Goal: Information Seeking & Learning: Learn about a topic

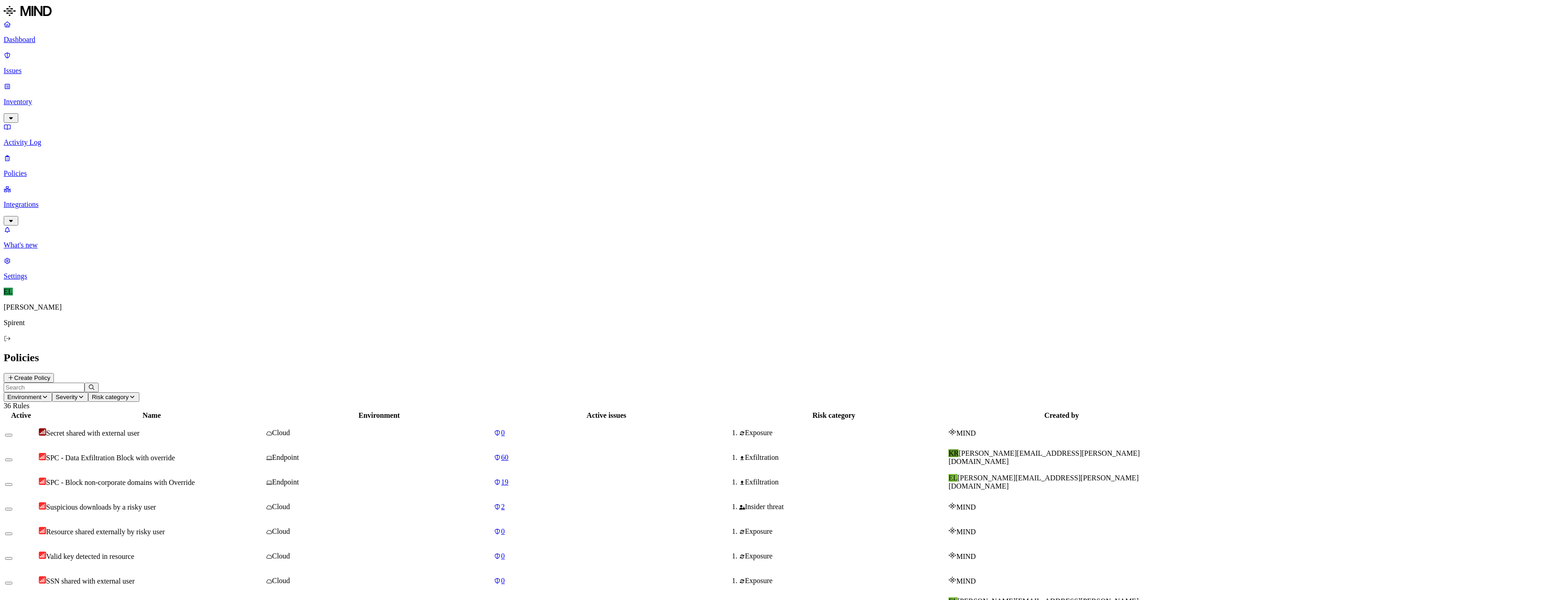
scroll to position [37, 0]
click at [23, 67] on p "Issues" at bounding box center [784, 71] width 1561 height 9
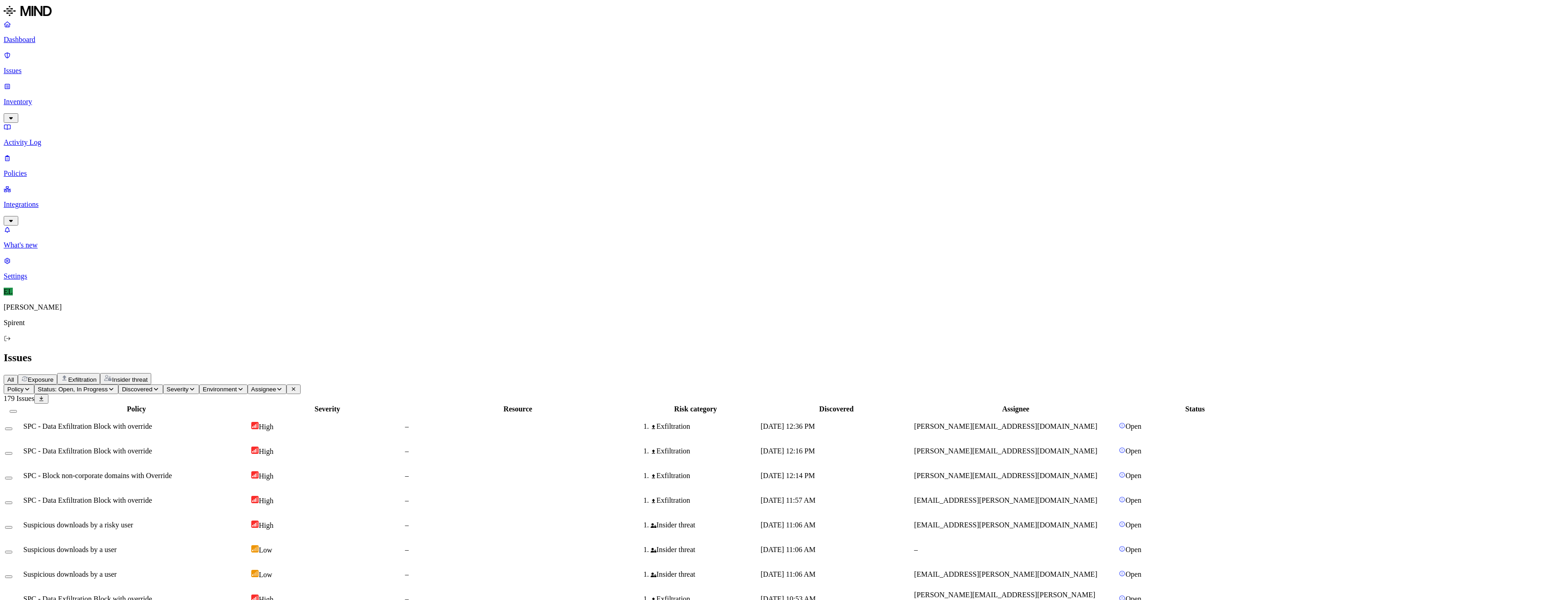
click at [152, 422] on span "SPC - Data Exfiltration Block with override" at bounding box center [88, 426] width 129 height 8
click at [182, 439] on td "SPC - Data Exfiltration Block with override" at bounding box center [136, 451] width 227 height 24
click at [172, 472] on span "SPC - Block non-corporate domains with Override" at bounding box center [97, 475] width 149 height 8
click at [152, 497] on span "SPC - Data Exfiltration Block with override" at bounding box center [88, 500] width 129 height 8
click at [133, 521] on span "Suspicious downloads by a risky user" at bounding box center [78, 525] width 110 height 8
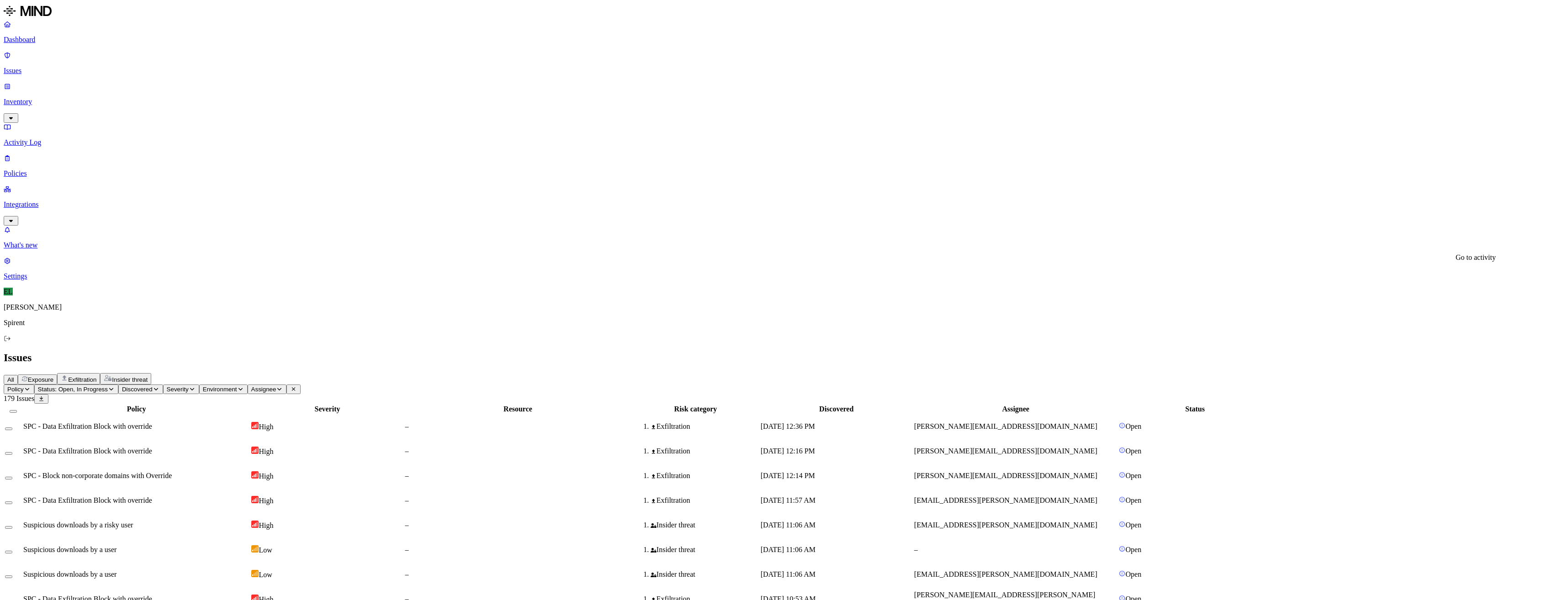
click at [116, 546] on span "Suspicious downloads by a user" at bounding box center [69, 549] width 93 height 8
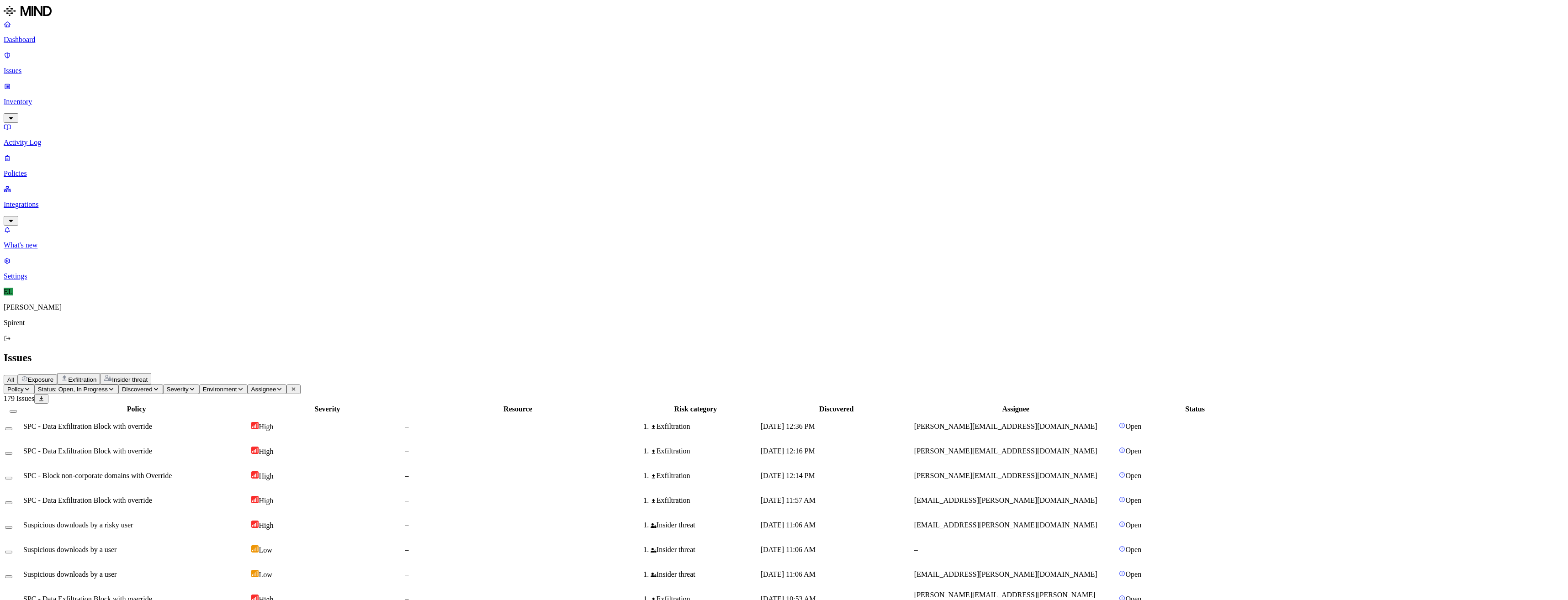
click at [758, 570] on div "Insider threat" at bounding box center [695, 574] width 126 height 9
click at [1034, 591] on span "[PERSON_NAME][EMAIL_ADDRESS][PERSON_NAME][DOMAIN_NAME]" at bounding box center [1004, 599] width 181 height 16
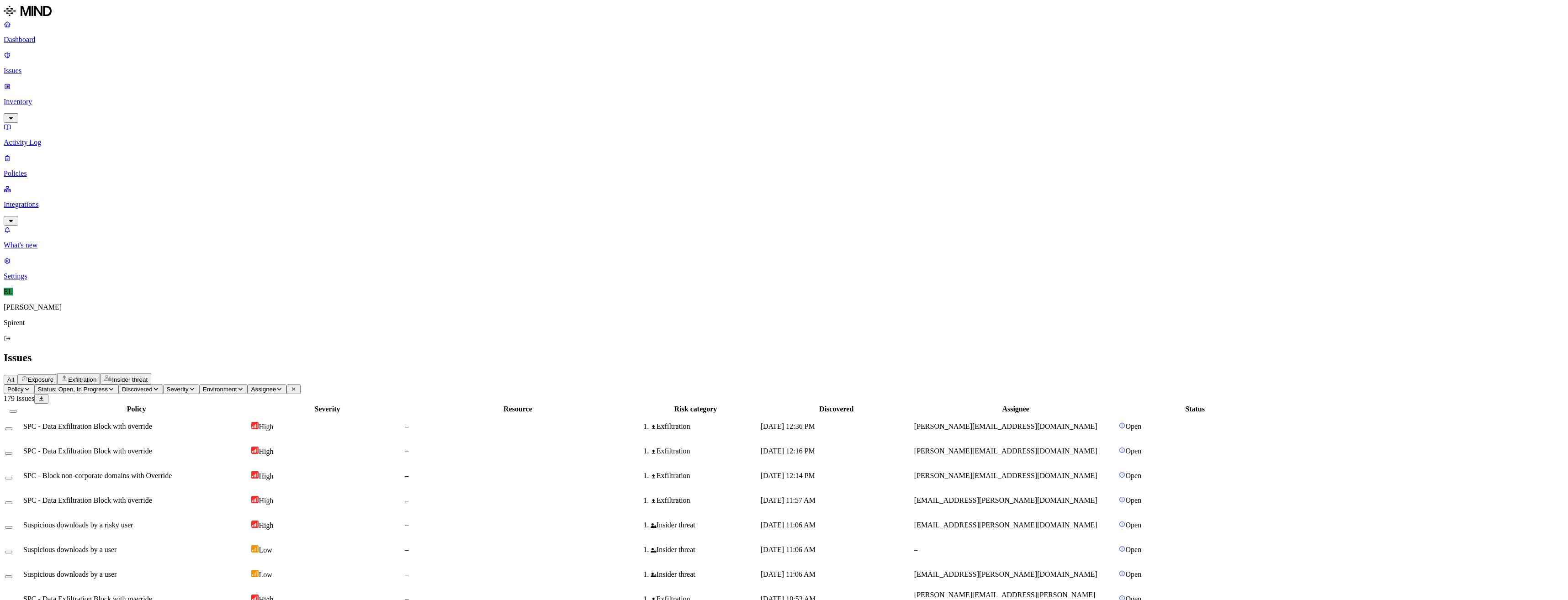
drag, startPoint x: 1049, startPoint y: 271, endPoint x: 1043, endPoint y: 292, distance: 21.8
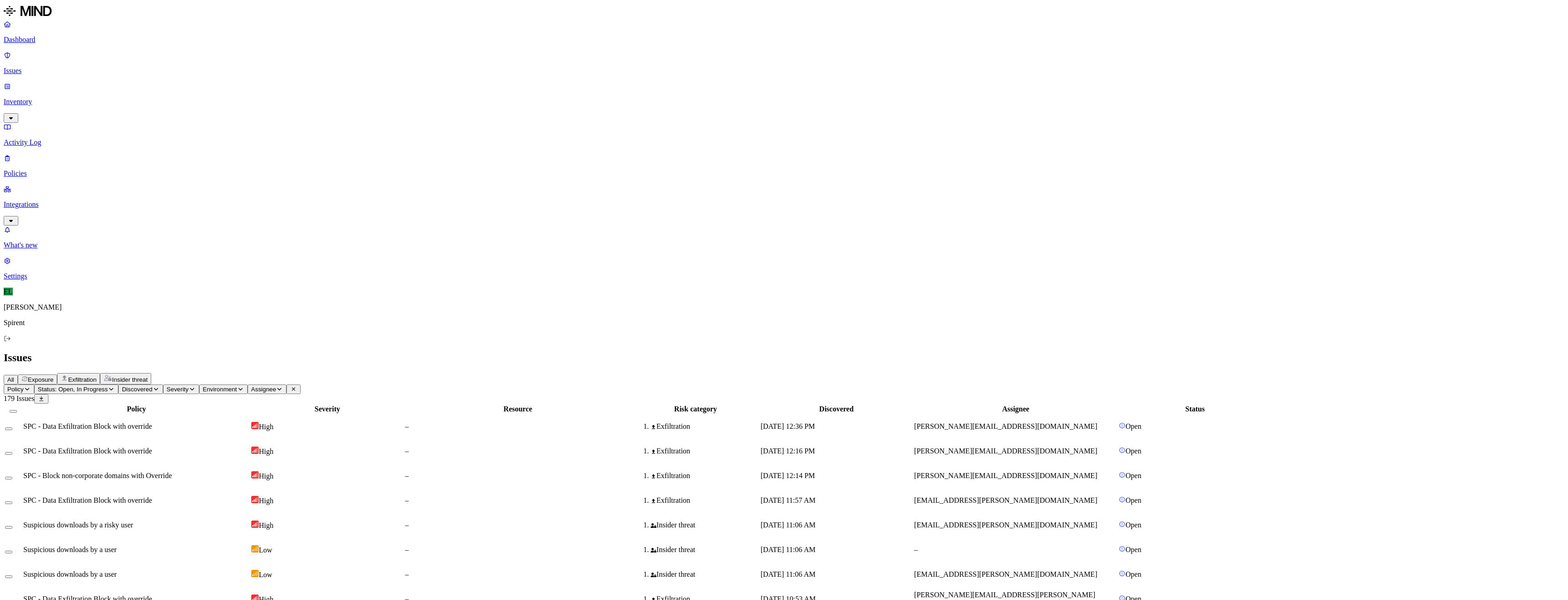
drag, startPoint x: 1041, startPoint y: 346, endPoint x: 1054, endPoint y: 365, distance: 23.0
